Goal: Task Accomplishment & Management: Complete application form

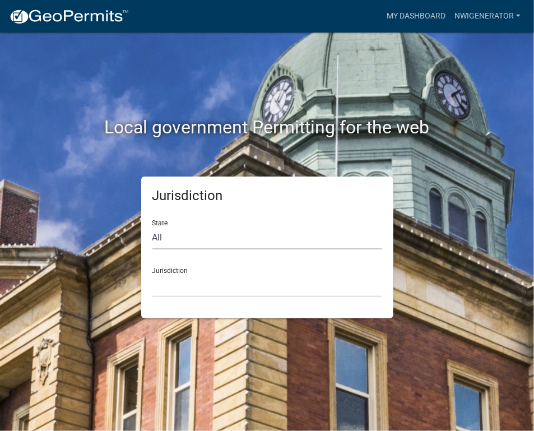
click at [178, 240] on select "All [US_STATE] [US_STATE] [US_STATE] [US_STATE] [US_STATE] [US_STATE] [US_STATE…" at bounding box center [267, 237] width 230 height 23
select select "[US_STATE]"
click at [152, 226] on select "All [US_STATE] [US_STATE] [US_STATE] [US_STATE] [US_STATE] [US_STATE] [US_STATE…" at bounding box center [267, 237] width 230 height 23
click at [190, 288] on select "City of [GEOGRAPHIC_DATA], [US_STATE] City of [GEOGRAPHIC_DATA], [US_STATE] Cit…" at bounding box center [267, 285] width 230 height 23
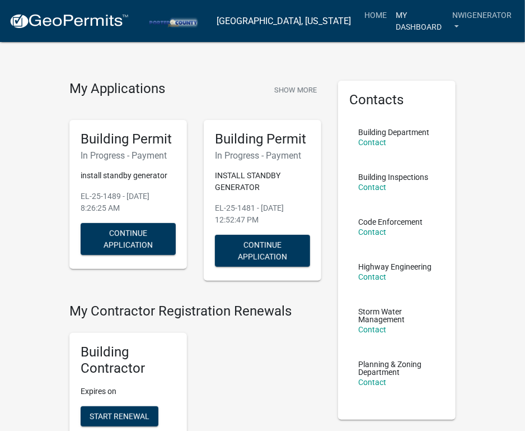
click at [405, 22] on link "My Dashboard" at bounding box center [420, 20] width 57 height 33
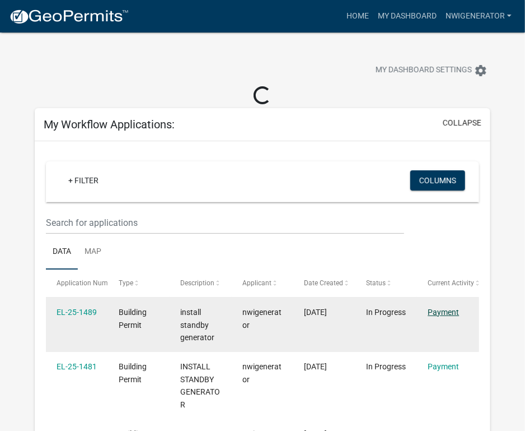
click at [444, 313] on link "Payment" at bounding box center [443, 312] width 31 height 9
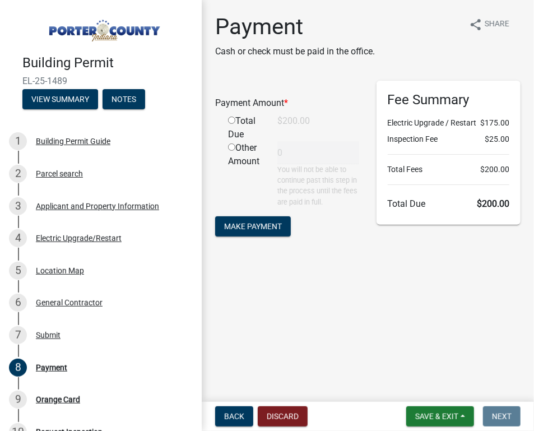
click at [233, 119] on input "radio" at bounding box center [231, 120] width 7 height 7
radio input "true"
type input "200"
click at [260, 221] on button "Make Payment" at bounding box center [253, 226] width 76 height 20
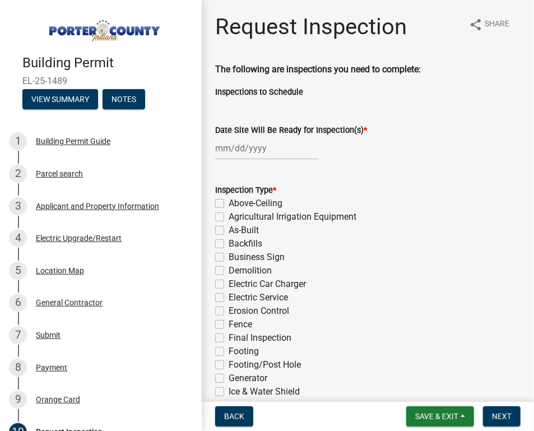
click at [390, 268] on div "Demolition" at bounding box center [367, 270] width 305 height 13
click at [425, 412] on span "Save & Exit" at bounding box center [436, 416] width 43 height 9
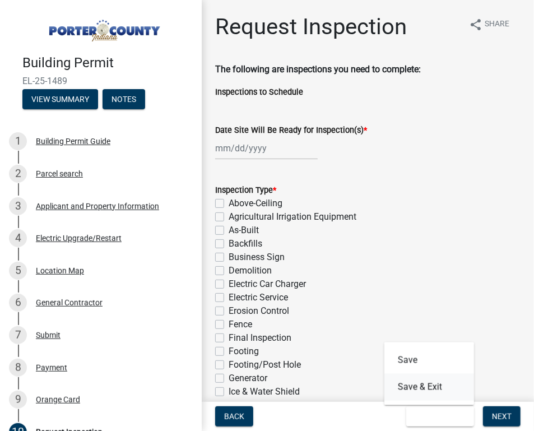
click at [432, 379] on button "Save & Exit" at bounding box center [429, 387] width 90 height 27
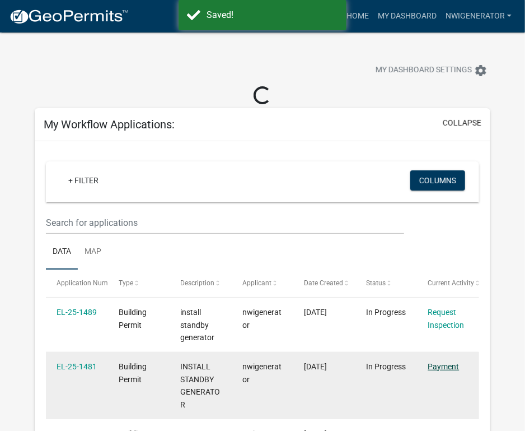
click at [434, 366] on link "Payment" at bounding box center [443, 366] width 31 height 9
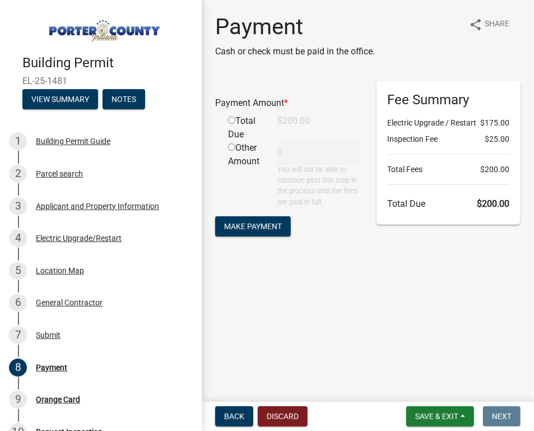
click at [233, 119] on input "radio" at bounding box center [231, 120] width 7 height 7
radio input "true"
type input "200"
click at [262, 222] on span "Make Payment" at bounding box center [253, 225] width 58 height 9
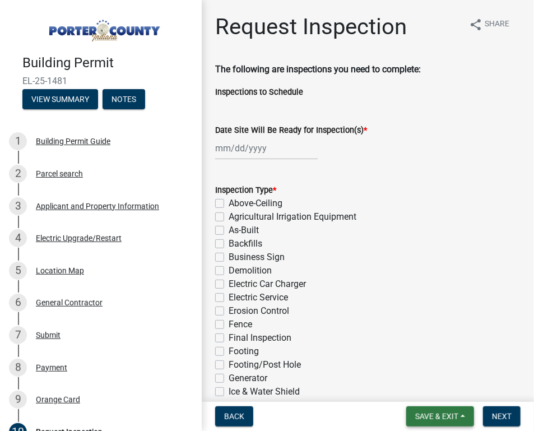
click at [448, 415] on span "Save & Exit" at bounding box center [436, 416] width 43 height 9
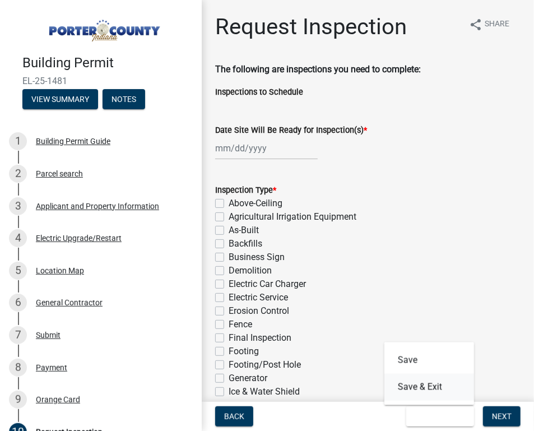
click at [435, 393] on button "Save & Exit" at bounding box center [429, 387] width 90 height 27
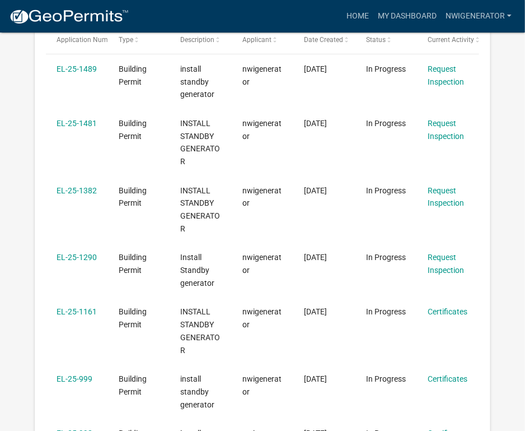
scroll to position [204, 0]
